Goal: Task Accomplishment & Management: Manage account settings

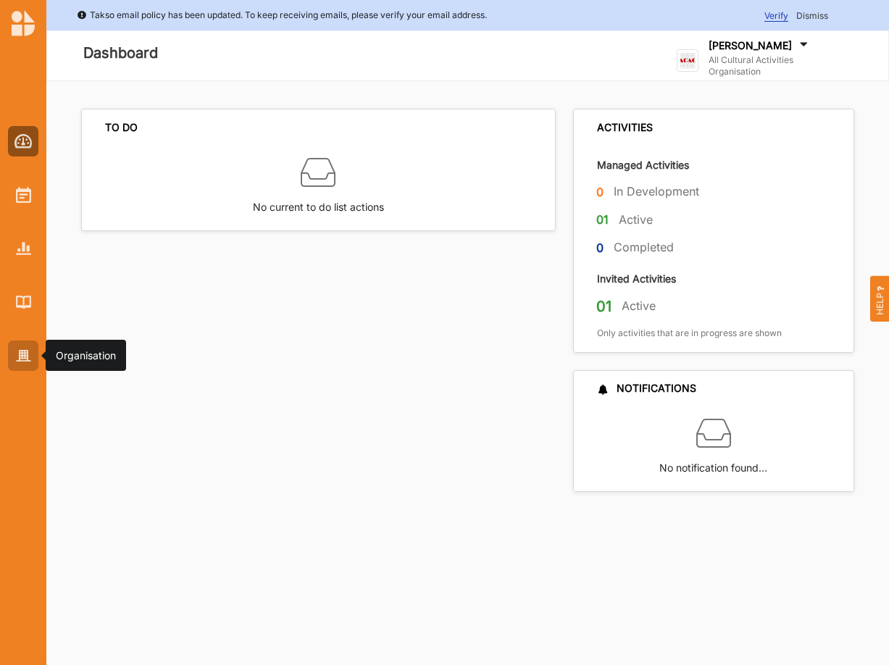
click at [22, 353] on img at bounding box center [23, 356] width 15 height 12
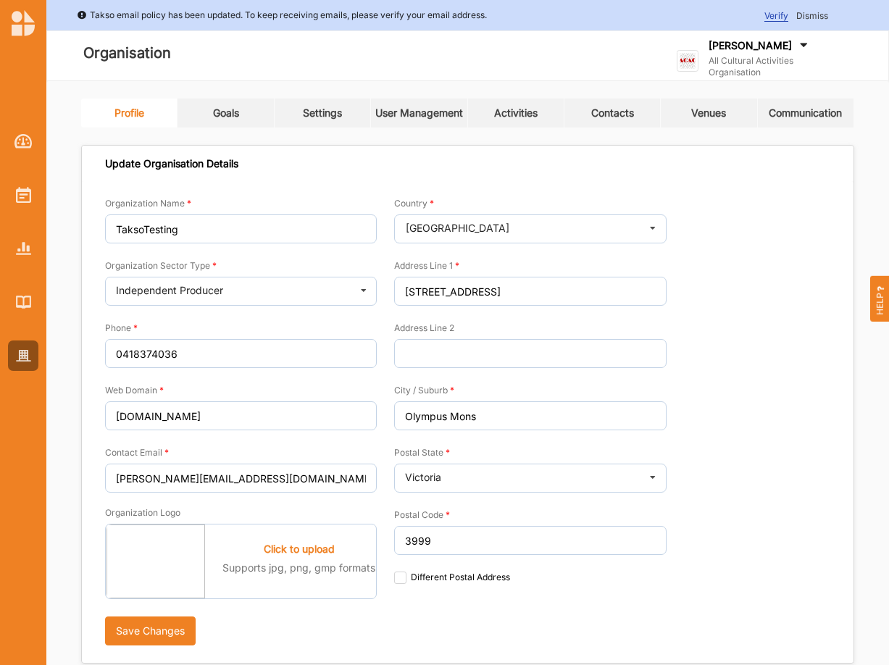
type input "All Cultural Activities Organisation"
type input "6144447777"
type input "[DOMAIN_NAME]"
type input "[PERSON_NAME][EMAIL_ADDRESS][DOMAIN_NAME]"
type input "[STREET_ADDRESS]"
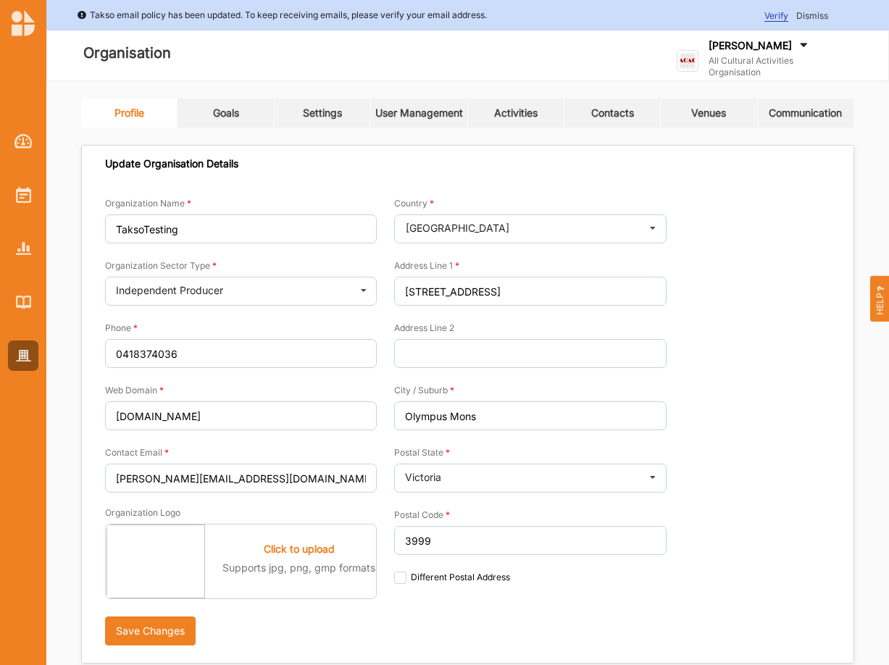
type input "Oxford Point"
type input "3234"
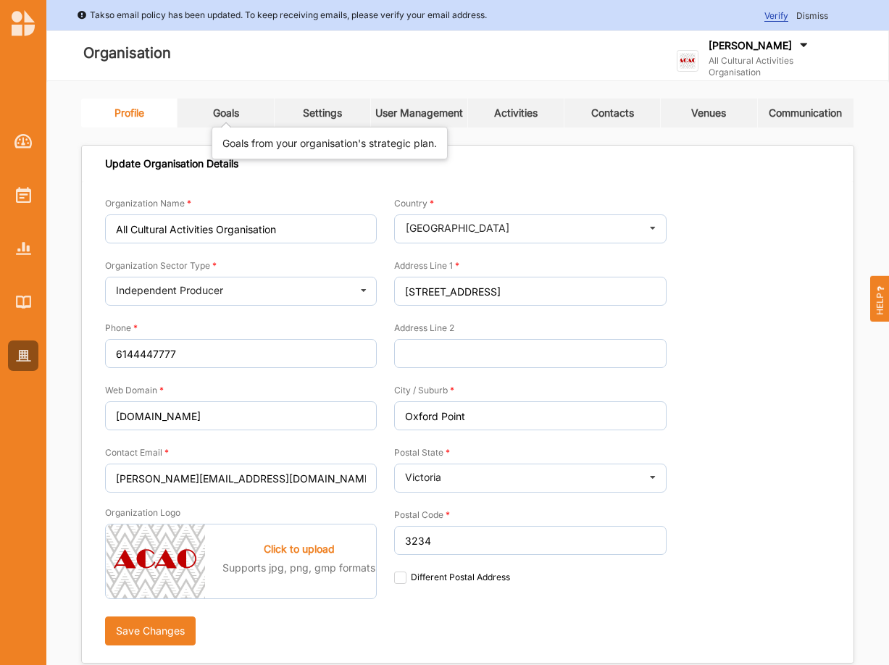
click at [234, 112] on div "Goals" at bounding box center [226, 112] width 26 height 13
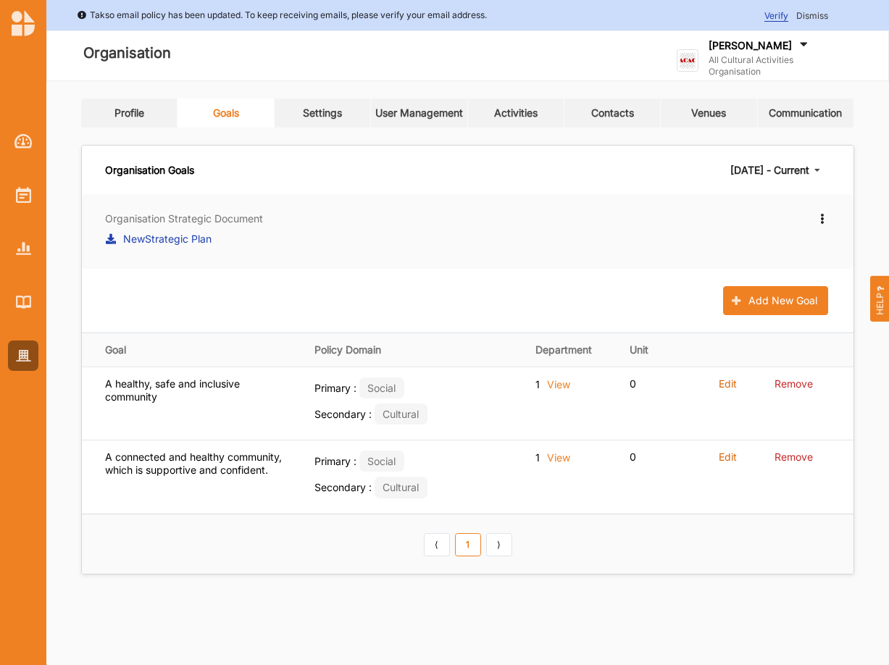
click at [810, 167] on icon at bounding box center [817, 170] width 22 height 27
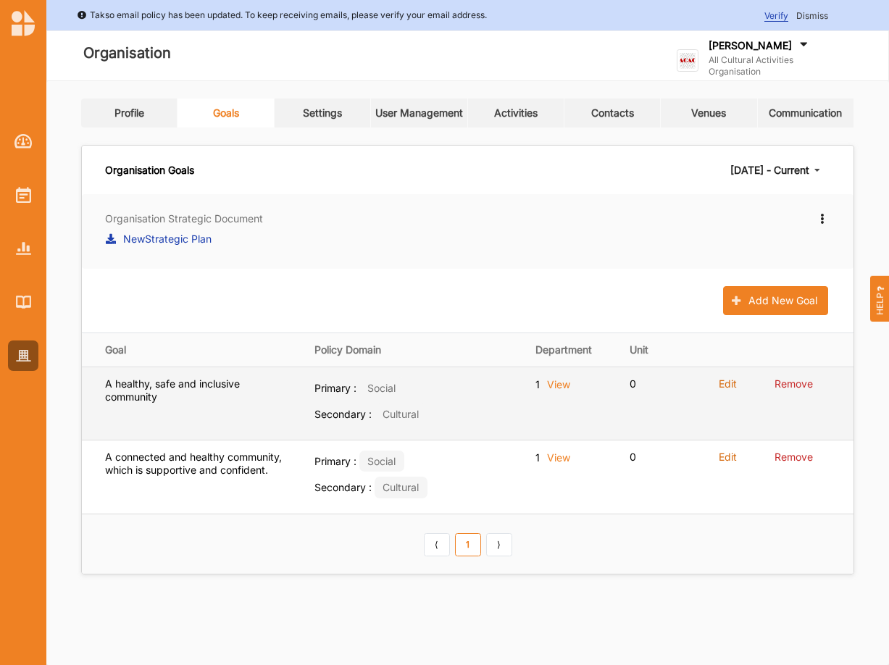
click at [731, 382] on label "Edit" at bounding box center [727, 383] width 18 height 13
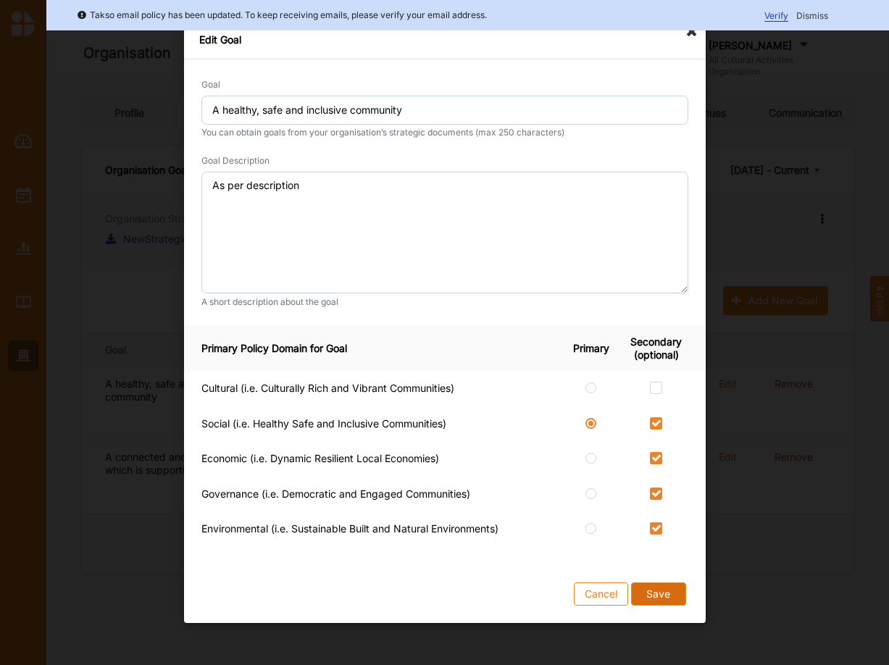
click at [651, 592] on button "Save" at bounding box center [657, 593] width 55 height 23
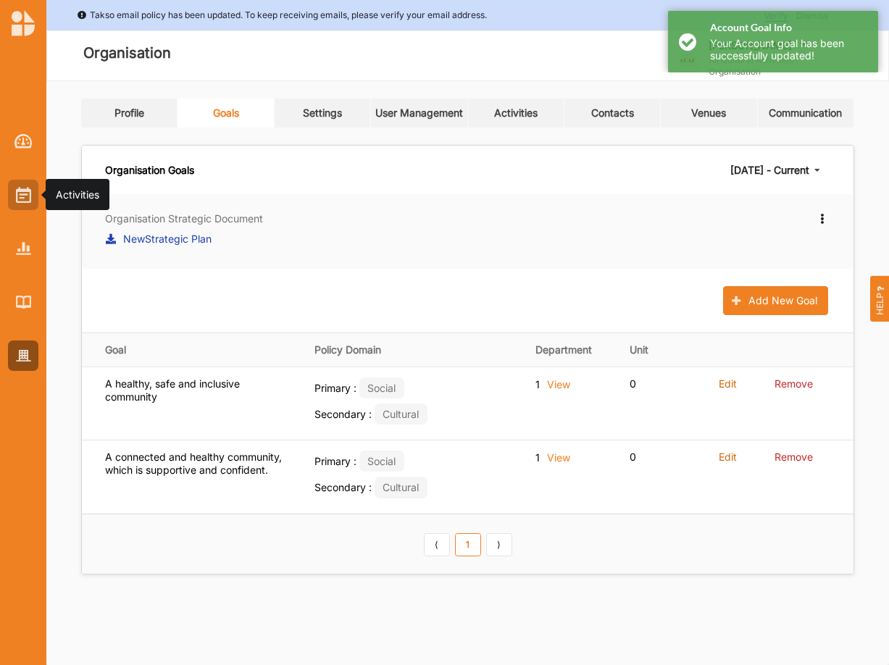
click at [26, 195] on img at bounding box center [23, 195] width 15 height 16
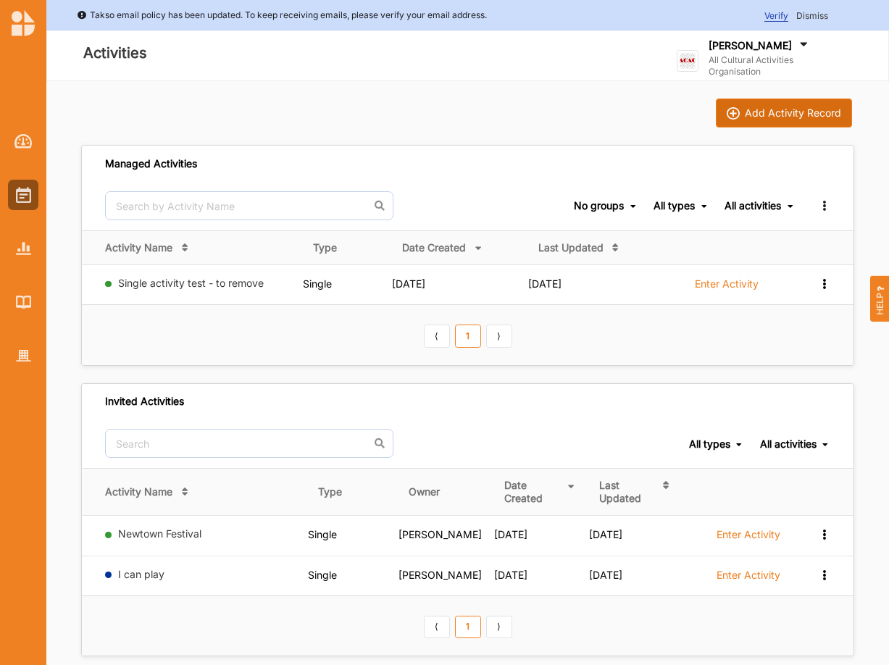
click at [801, 103] on button "Add Activity Record" at bounding box center [783, 112] width 136 height 29
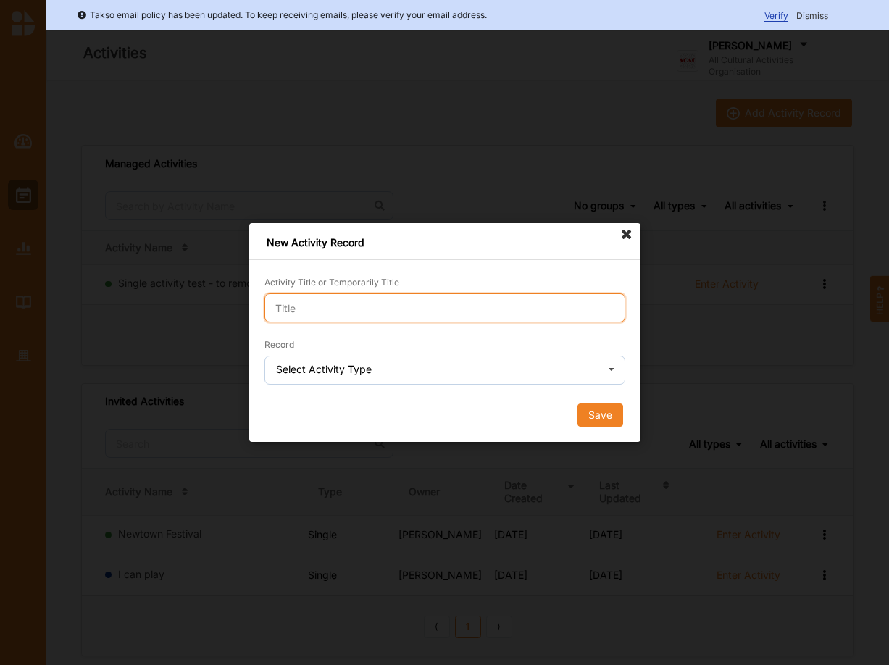
click at [398, 310] on input "Activity Title or Temporarily Title" at bounding box center [444, 307] width 361 height 29
paste input "Cultural Rule Test - single activity"
type input "Cultural Rule Test - single activity"
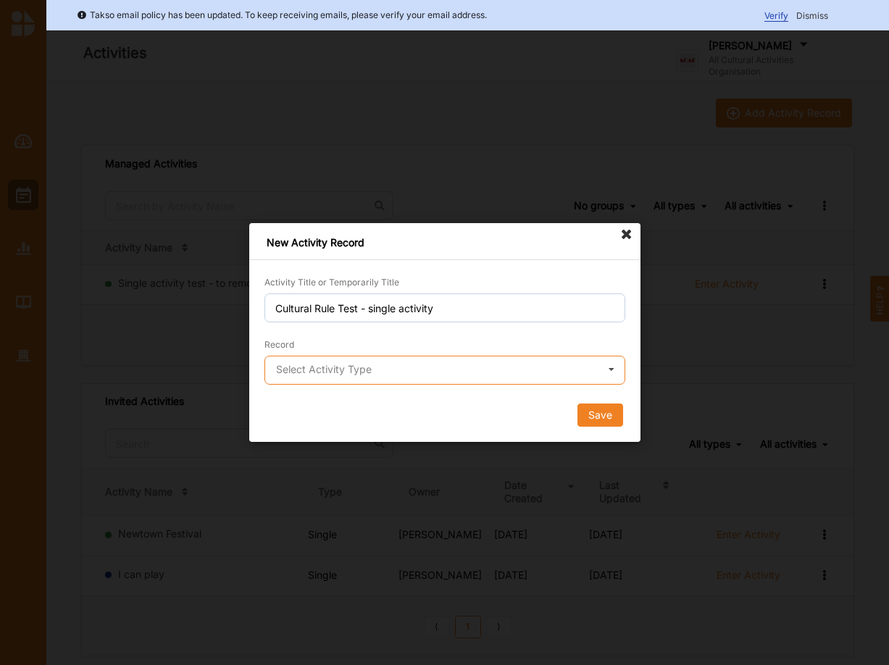
click at [406, 382] on input "text" at bounding box center [445, 370] width 359 height 29
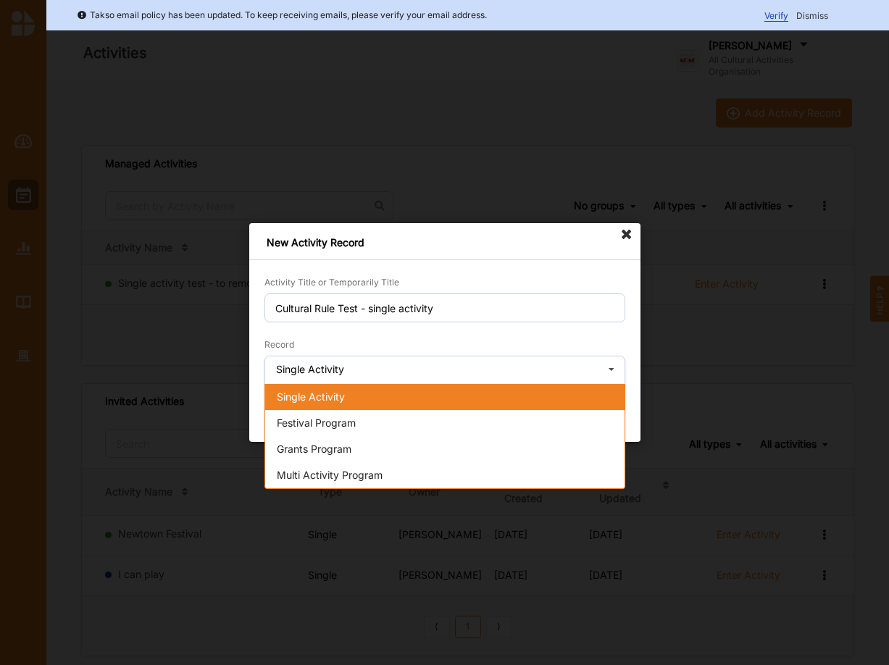
click at [312, 396] on span "Single Activity" at bounding box center [311, 396] width 68 height 12
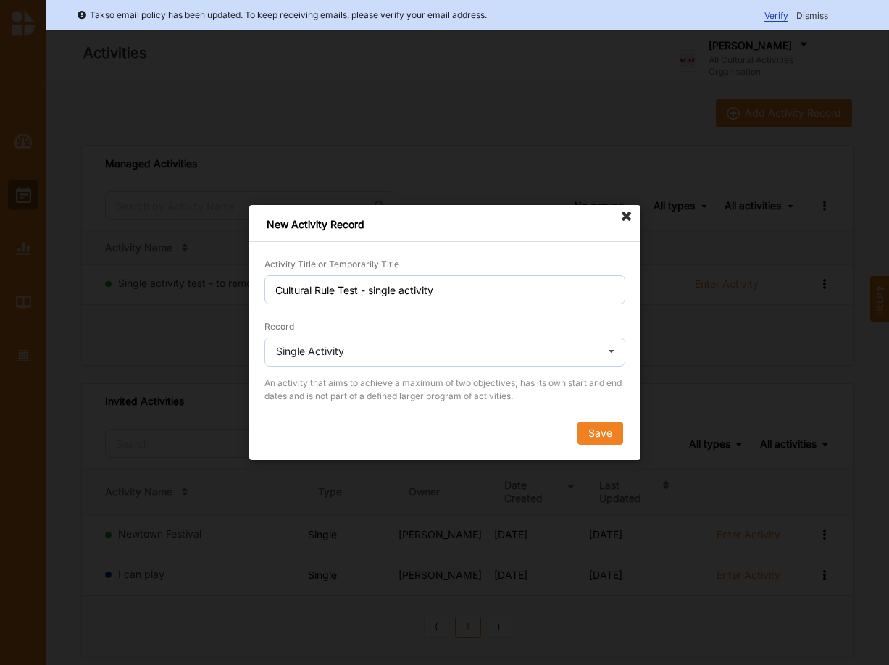
click at [602, 421] on form "Activity Title or Temporarily Title Cultural Rule Test - single activity Record…" at bounding box center [444, 350] width 361 height 188
click at [600, 435] on button "Save" at bounding box center [599, 432] width 46 height 23
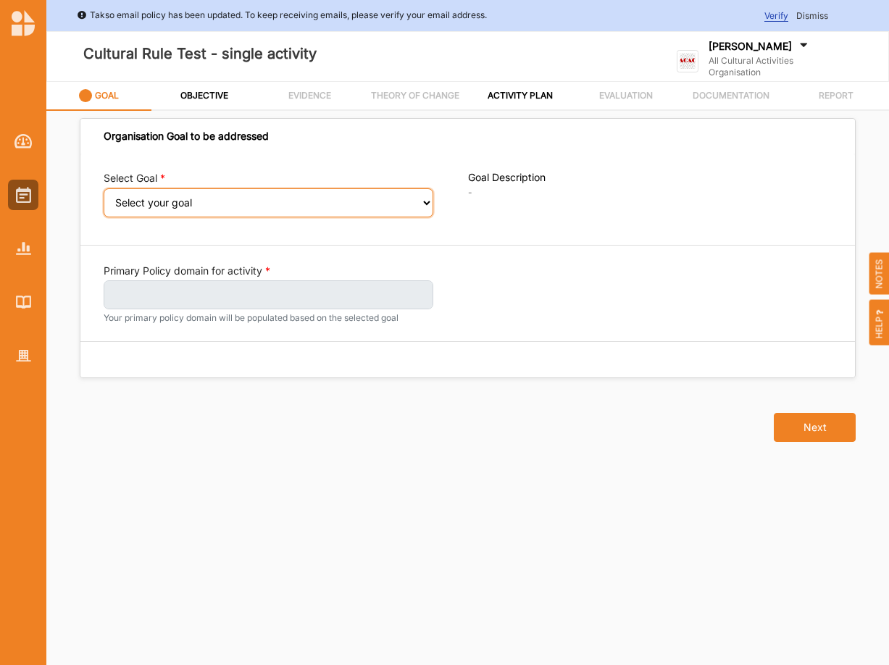
click at [104, 188] on select "Select your goal A healthy, safe and inclusive community A connected and health…" at bounding box center [268, 202] width 329 height 29
select select "394"
click option "A healthy, safe and inclusive community" at bounding box center [0, 0] width 0 height 0
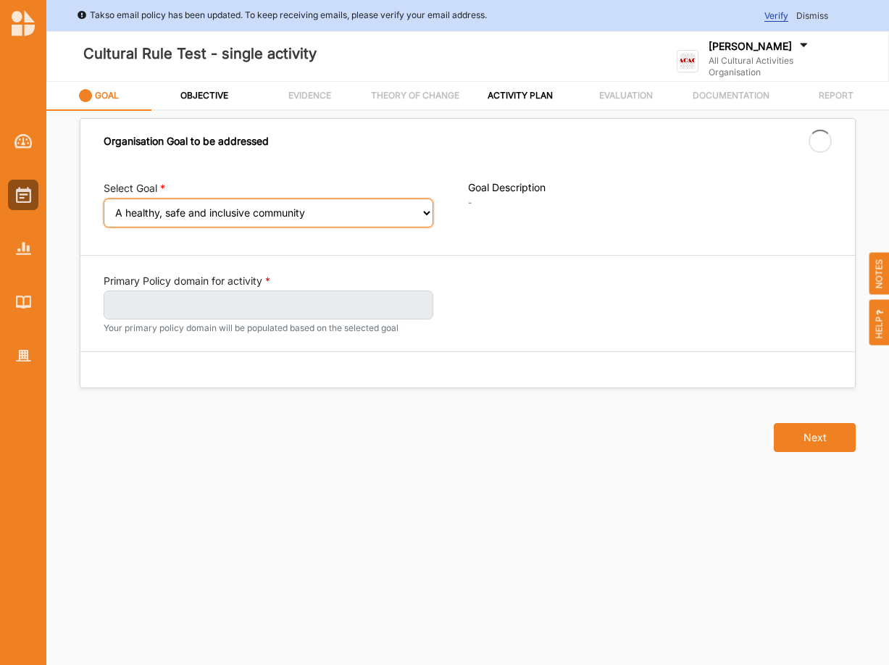
select select "0"
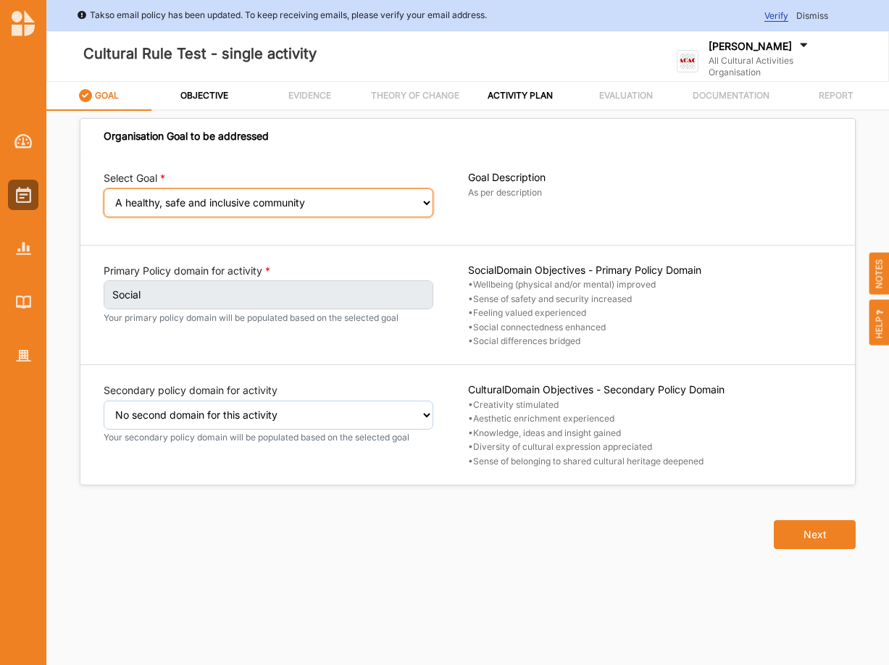
select select "394"
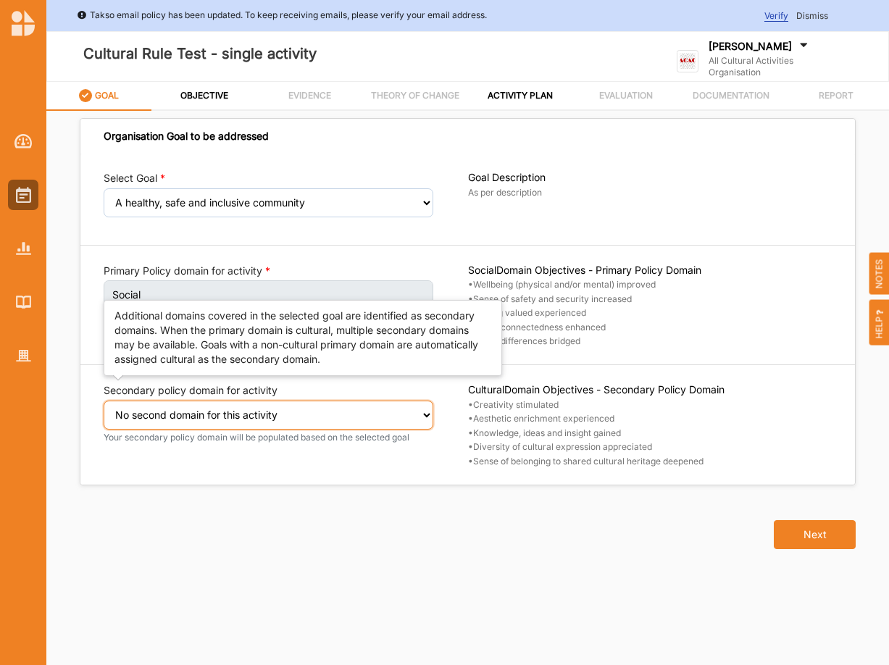
click at [104, 400] on select "Select secondary policy domain No second domain for this activity Social Econom…" at bounding box center [268, 414] width 329 height 29
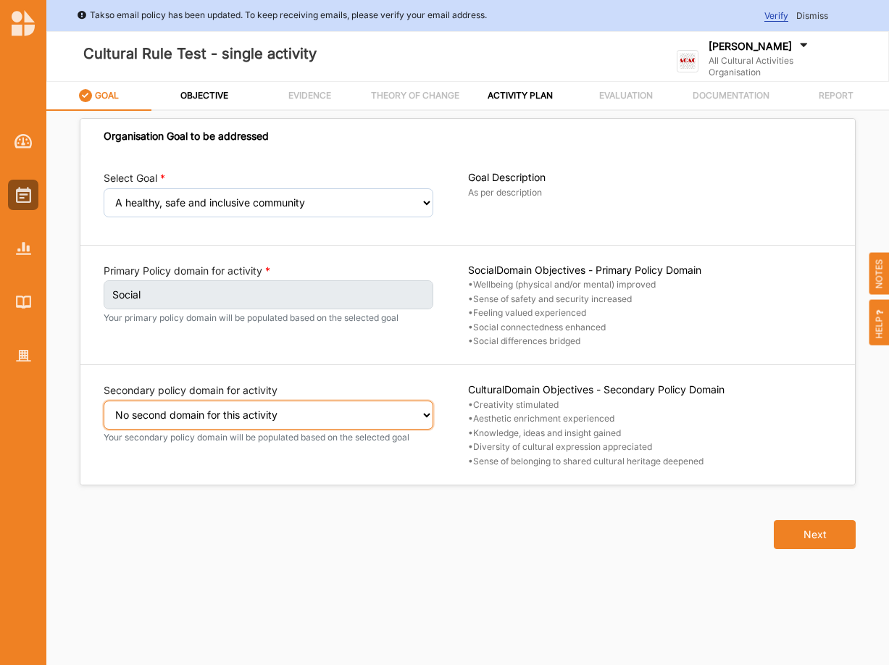
click at [221, 403] on select "Select secondary policy domain No second domain for this activity Social Econom…" at bounding box center [268, 414] width 329 height 29
click at [697, 195] on span "As per description" at bounding box center [650, 193] width 364 height 12
click at [741, 54] on div "[PERSON_NAME]" at bounding box center [777, 47] width 138 height 16
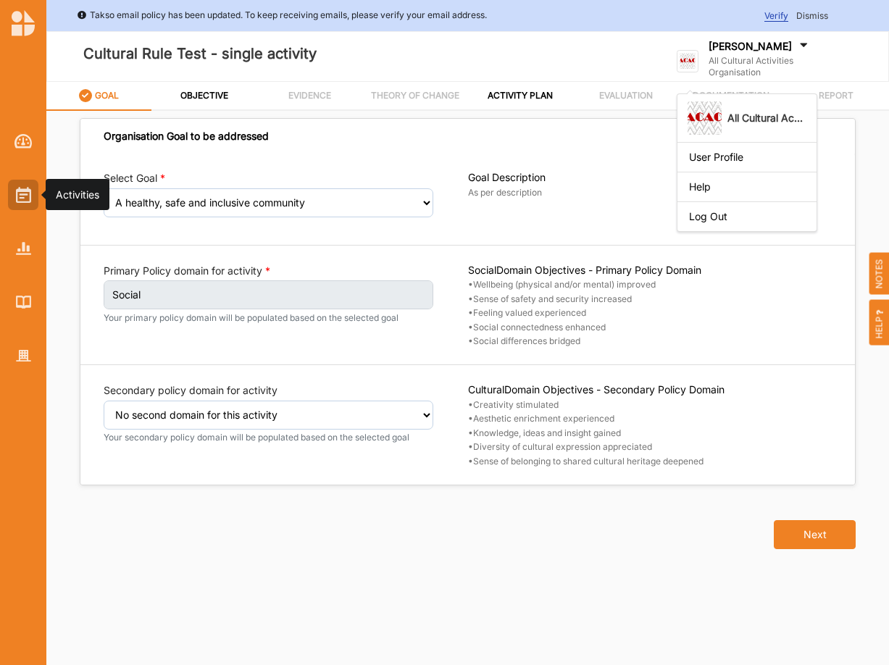
click at [22, 196] on img at bounding box center [23, 195] width 15 height 16
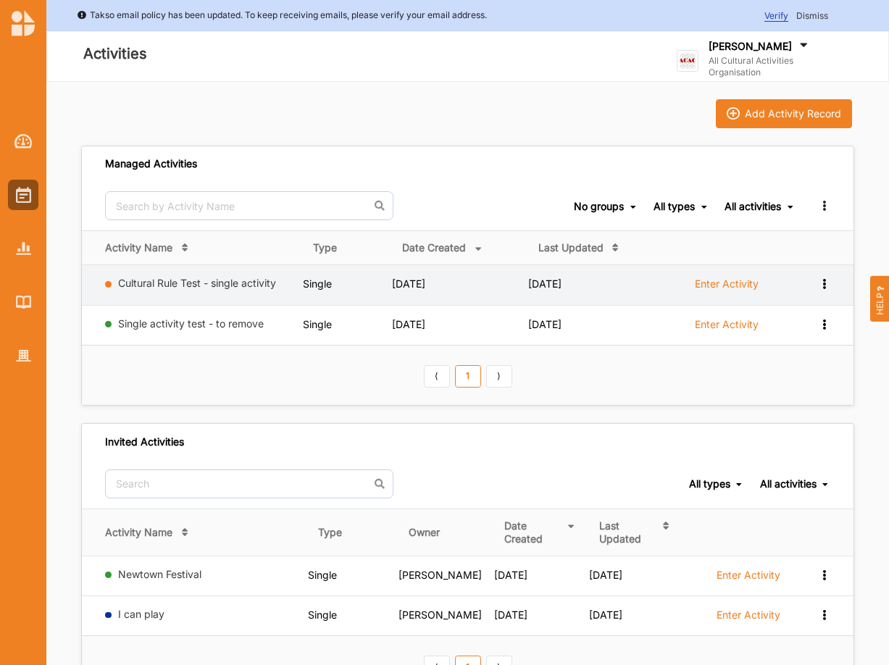
click at [821, 283] on icon at bounding box center [824, 282] width 12 height 10
click at [781, 385] on div "Remove" at bounding box center [787, 387] width 64 height 10
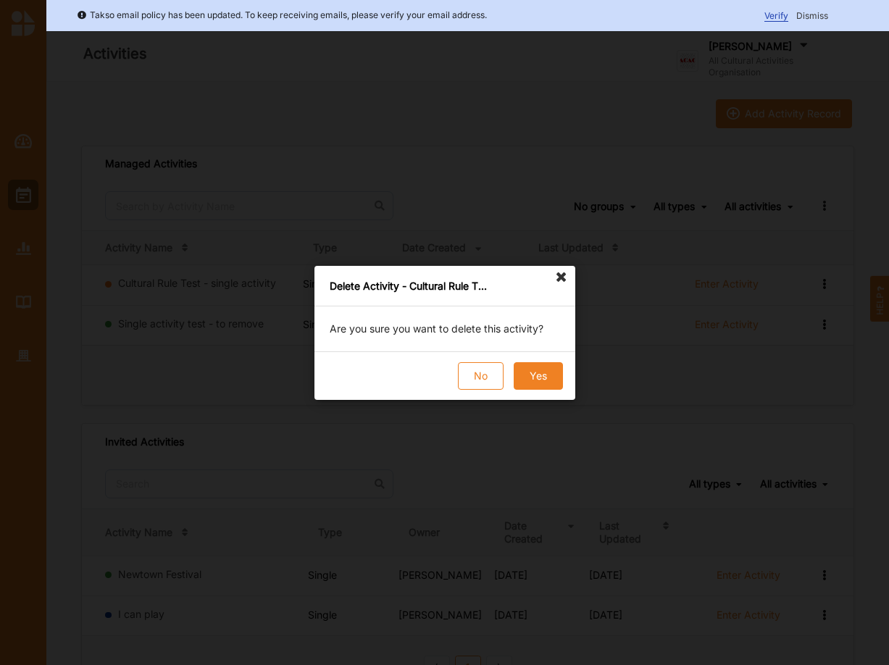
click at [530, 373] on button "Yes" at bounding box center [537, 376] width 49 height 28
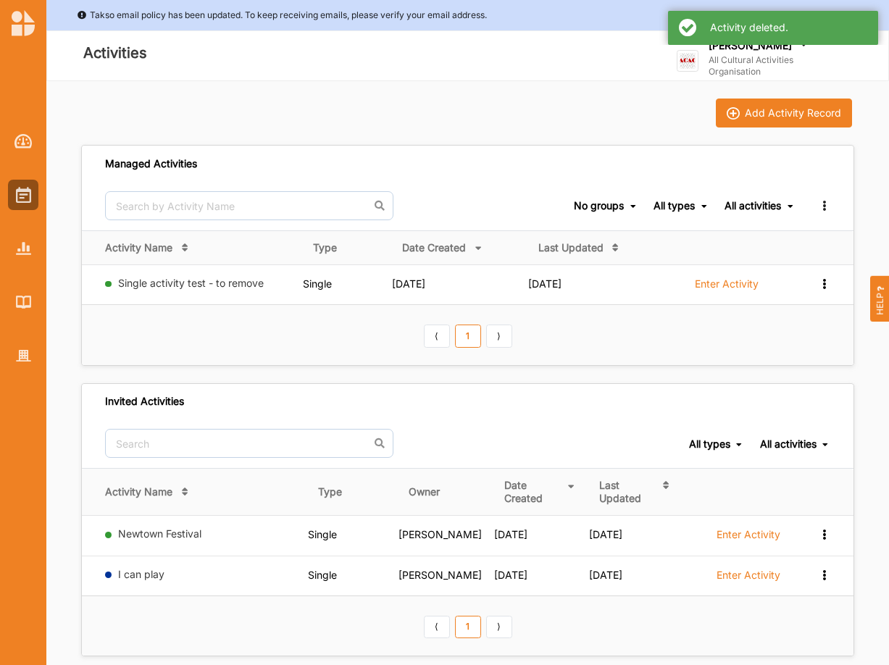
click at [751, 38] on div "Activity deleted." at bounding box center [773, 28] width 210 height 34
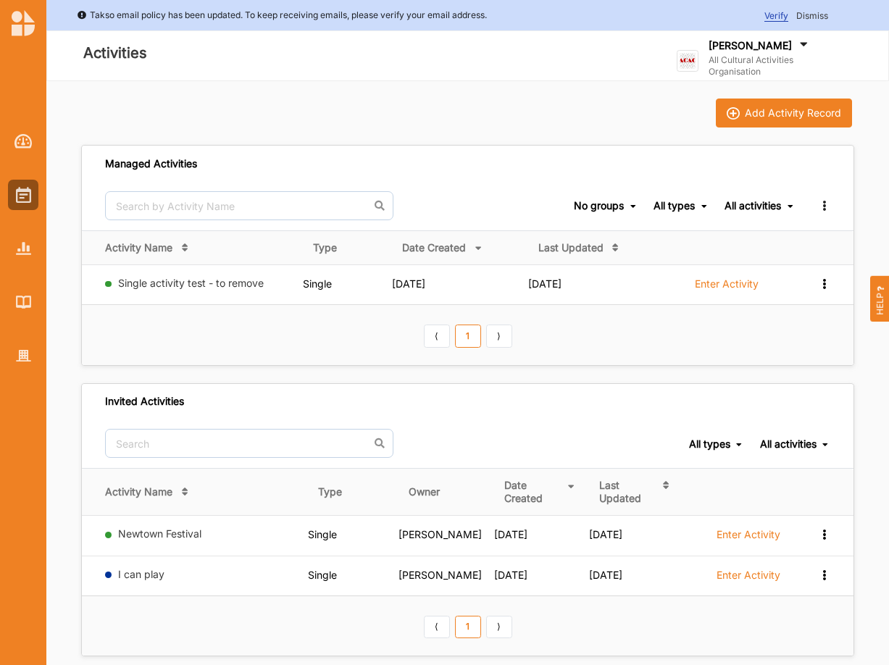
click at [743, 57] on label "All Cultural Activities Organisation" at bounding box center [777, 65] width 138 height 23
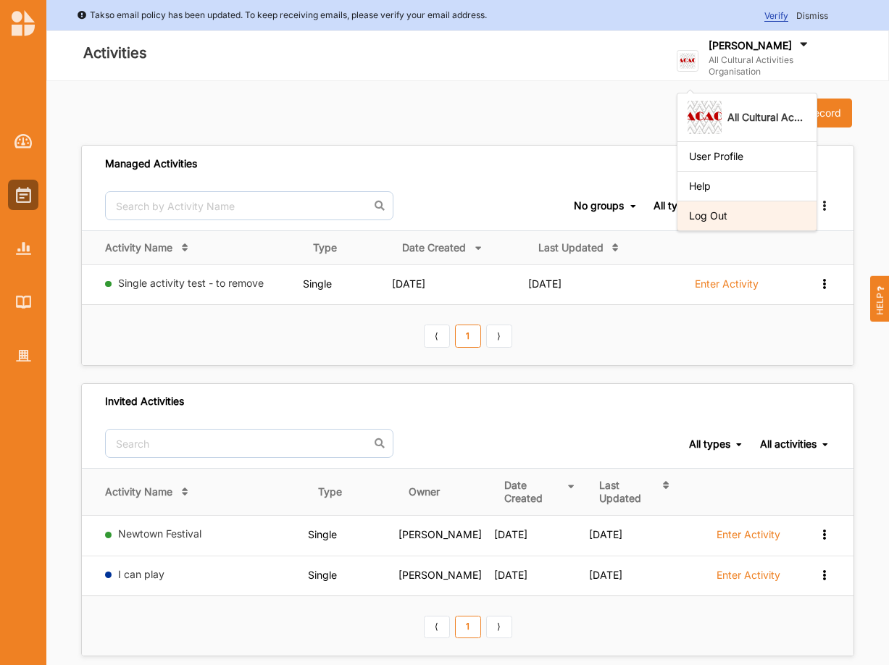
click at [720, 213] on div "Log Out" at bounding box center [747, 215] width 116 height 13
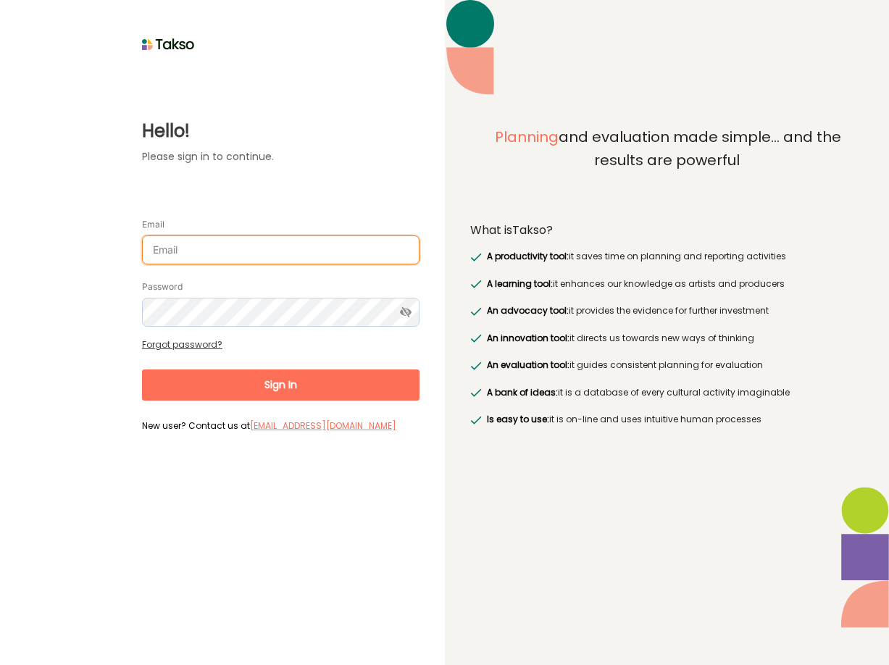
type input "[PERSON_NAME][EMAIL_ADDRESS][DOMAIN_NAME]"
